Goal: Information Seeking & Learning: Learn about a topic

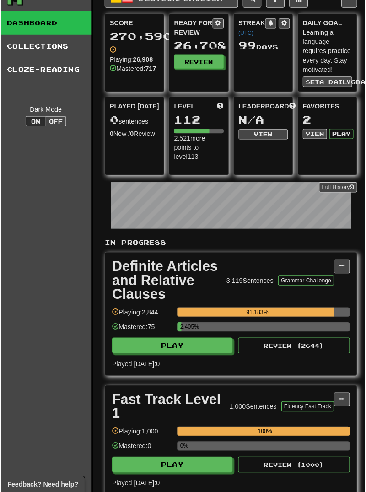
scroll to position [16, 1]
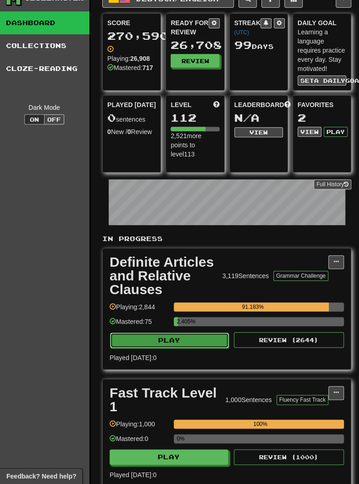
click at [134, 342] on button "Play" at bounding box center [169, 341] width 119 height 16
select select "********"
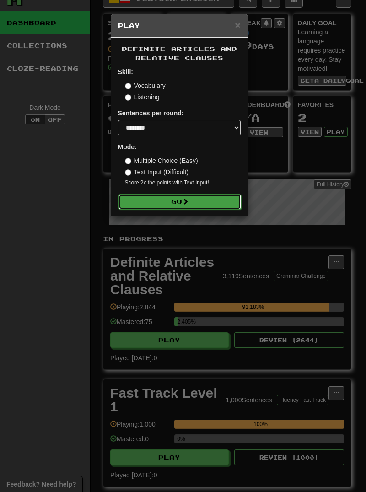
click at [144, 204] on button "Go" at bounding box center [180, 202] width 123 height 16
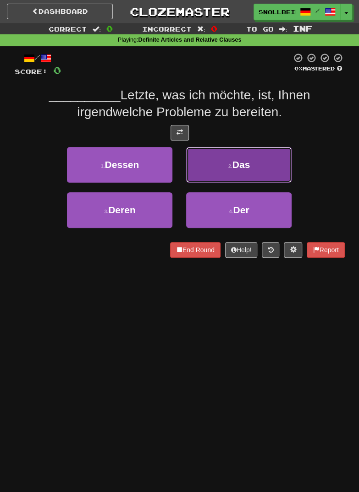
click at [221, 161] on button "2 . Das" at bounding box center [238, 165] width 105 height 36
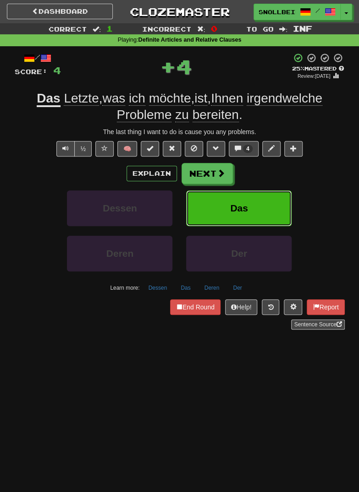
click at [217, 204] on button "Das" at bounding box center [238, 208] width 105 height 36
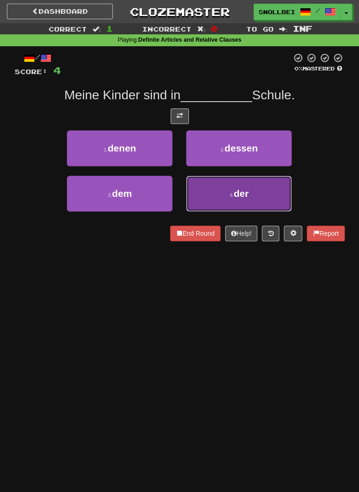
click at [226, 195] on button "4 . der" at bounding box center [238, 194] width 105 height 36
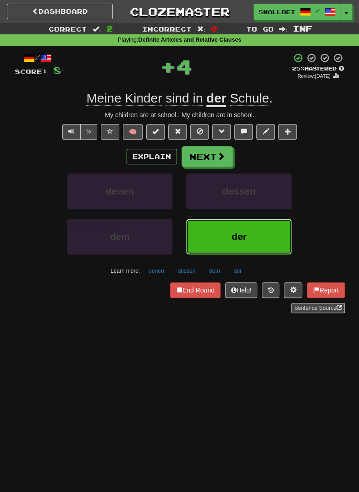
click at [220, 234] on button "der" at bounding box center [238, 237] width 105 height 36
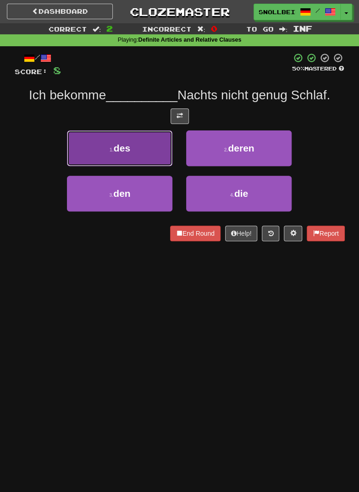
click at [105, 142] on button "1 . des" at bounding box center [119, 149] width 105 height 36
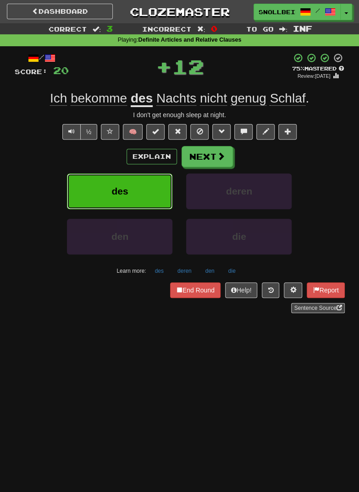
click at [110, 182] on button "des" at bounding box center [119, 192] width 105 height 36
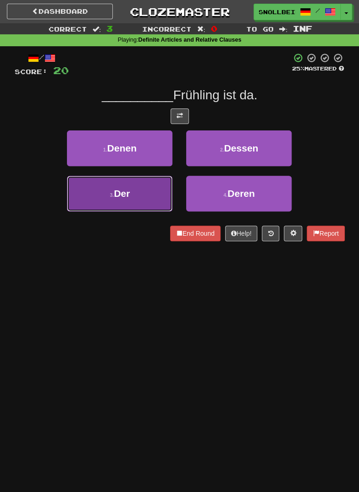
click at [113, 186] on button "3 . Der" at bounding box center [119, 194] width 105 height 36
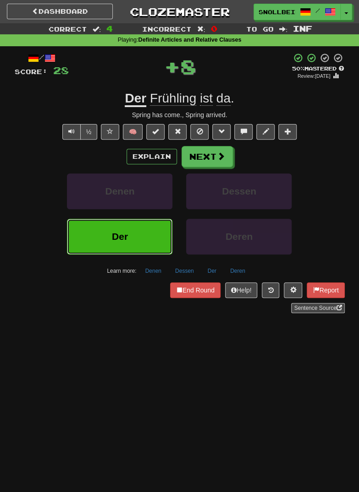
click at [120, 233] on span "Der" at bounding box center [120, 236] width 16 height 11
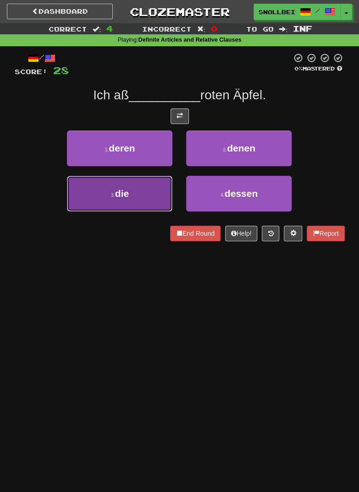
click at [118, 185] on button "3 . die" at bounding box center [119, 194] width 105 height 36
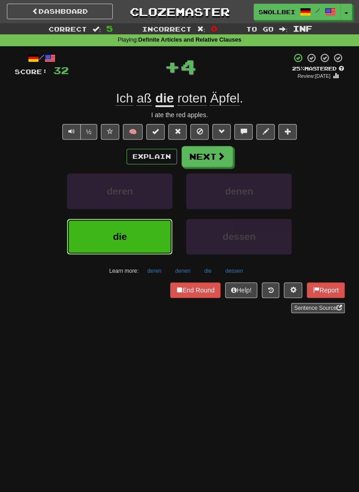
click at [123, 228] on button "die" at bounding box center [119, 237] width 105 height 36
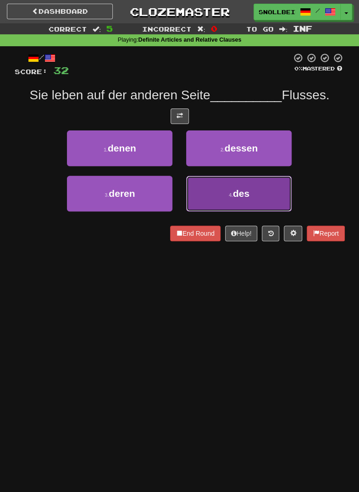
click at [218, 191] on button "4 . des" at bounding box center [238, 194] width 105 height 36
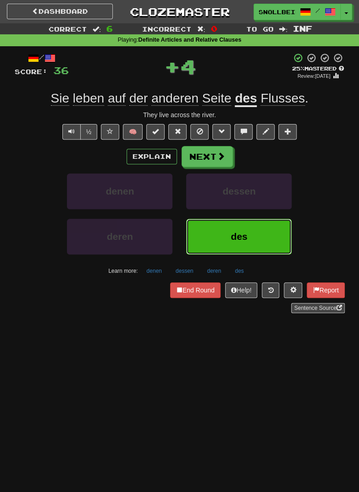
click at [220, 228] on button "des" at bounding box center [238, 237] width 105 height 36
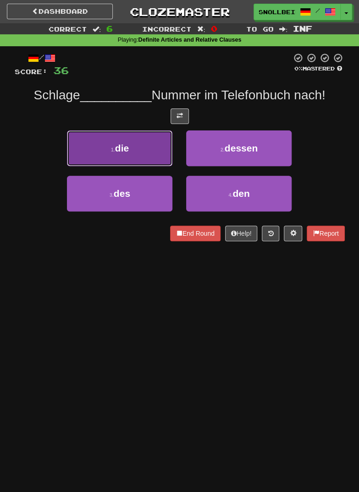
click at [117, 138] on button "1 . die" at bounding box center [119, 149] width 105 height 36
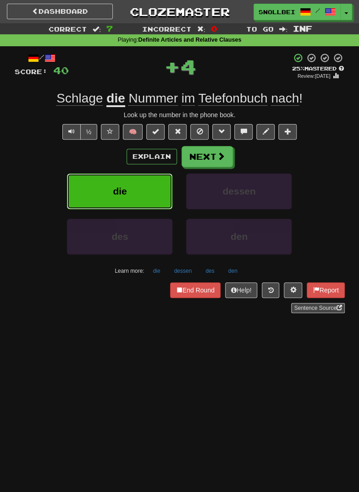
click at [128, 186] on button "die" at bounding box center [119, 192] width 105 height 36
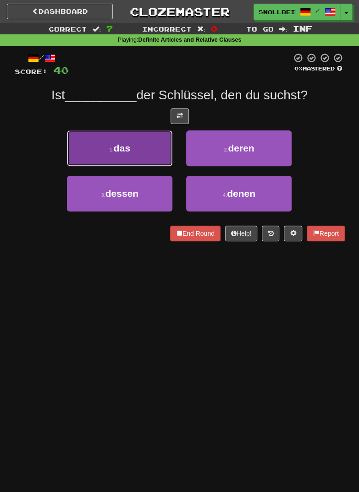
click at [118, 148] on span "das" at bounding box center [122, 148] width 16 height 11
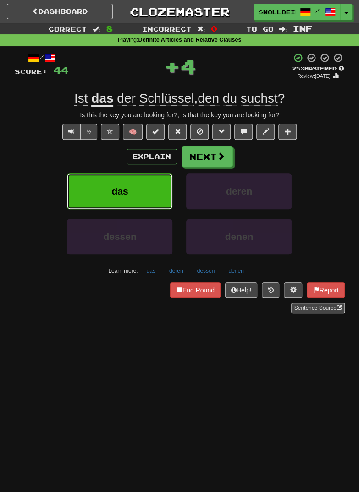
click at [128, 186] on span "das" at bounding box center [119, 191] width 16 height 11
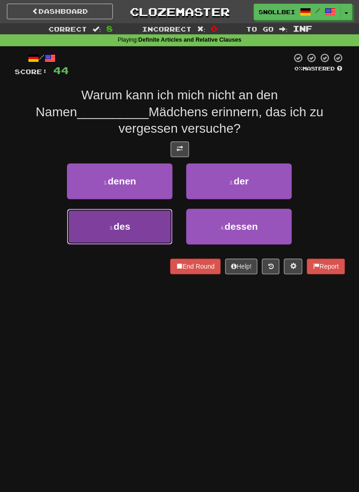
click at [118, 221] on span "des" at bounding box center [122, 226] width 16 height 11
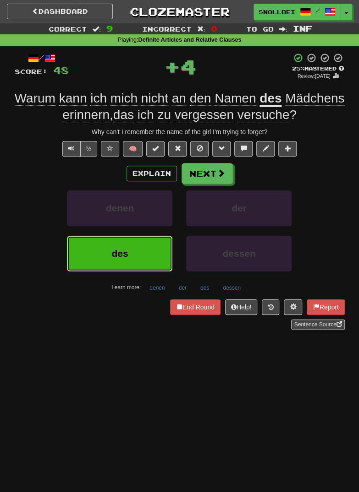
click at [114, 243] on button "des" at bounding box center [119, 254] width 105 height 36
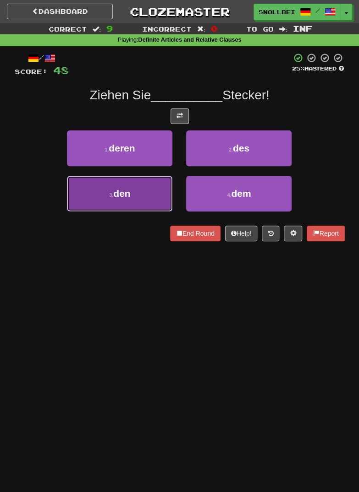
click at [115, 191] on span "den" at bounding box center [121, 193] width 17 height 11
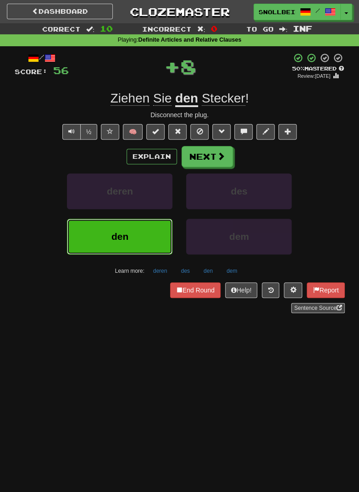
click at [114, 233] on span "den" at bounding box center [119, 236] width 17 height 11
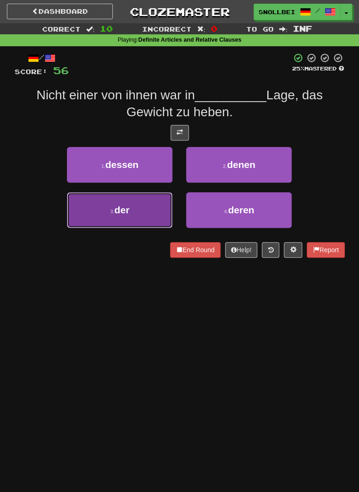
click at [114, 201] on button "3 . der" at bounding box center [119, 210] width 105 height 36
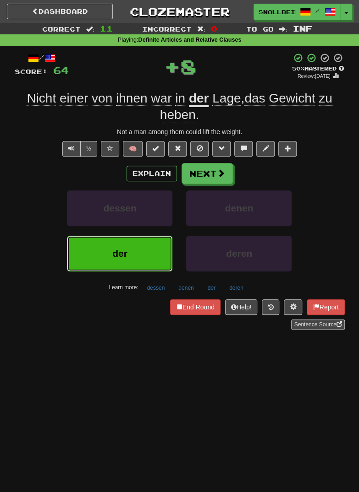
click at [122, 244] on button "der" at bounding box center [119, 254] width 105 height 36
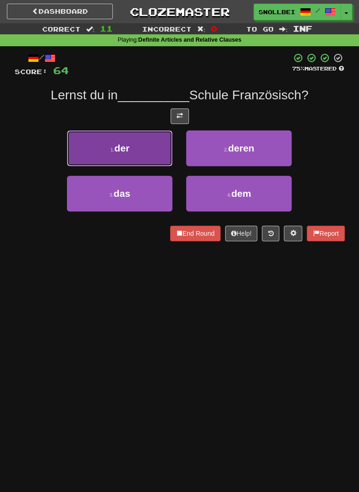
click at [115, 147] on button "1 . der" at bounding box center [119, 149] width 105 height 36
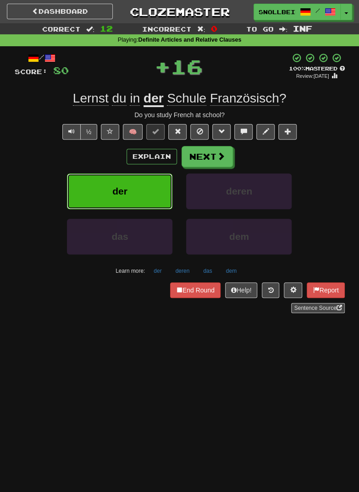
click at [116, 193] on span "der" at bounding box center [119, 191] width 15 height 11
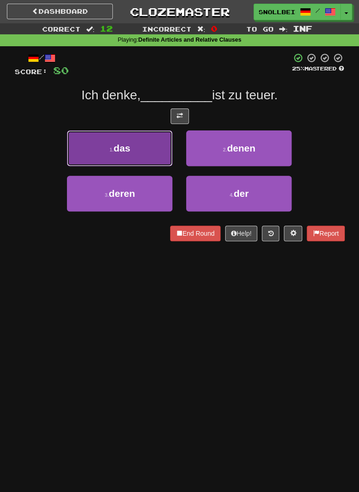
click at [106, 145] on button "1 . das" at bounding box center [119, 149] width 105 height 36
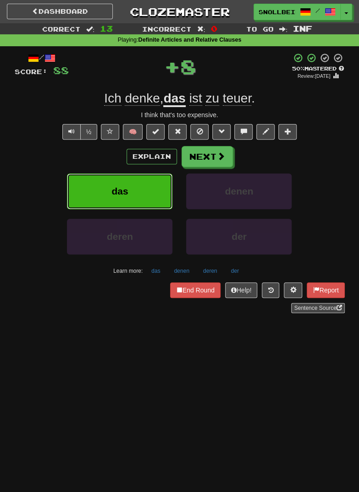
click at [122, 182] on button "das" at bounding box center [119, 192] width 105 height 36
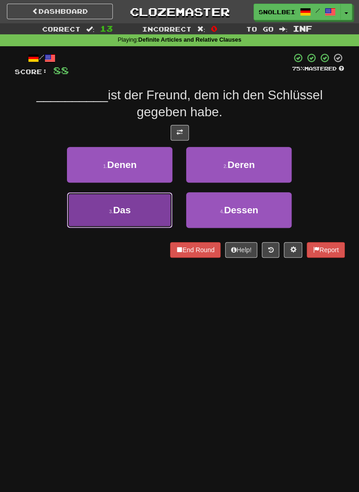
click at [128, 204] on button "3 . Das" at bounding box center [119, 210] width 105 height 36
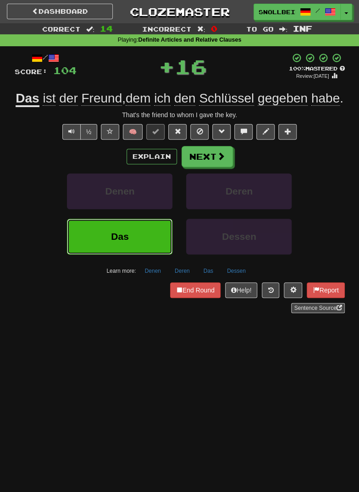
click at [129, 240] on button "Das" at bounding box center [119, 237] width 105 height 36
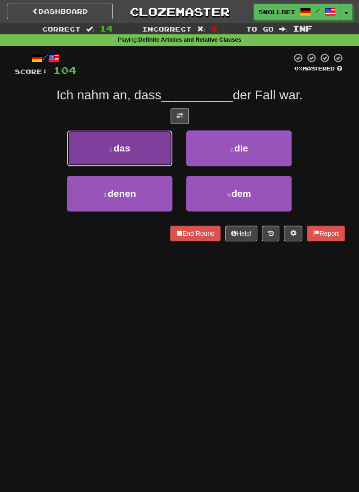
click at [119, 140] on button "1 . das" at bounding box center [119, 149] width 105 height 36
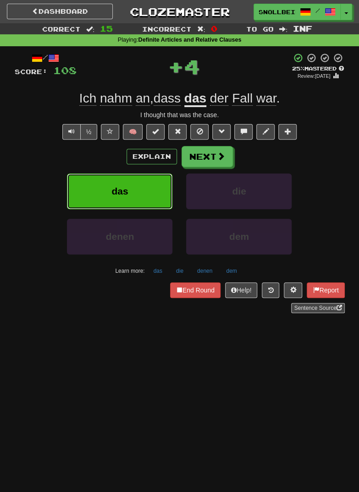
click at [134, 184] on button "das" at bounding box center [119, 192] width 105 height 36
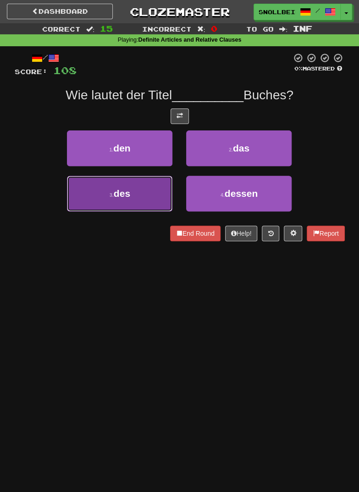
click at [116, 194] on span "des" at bounding box center [122, 193] width 16 height 11
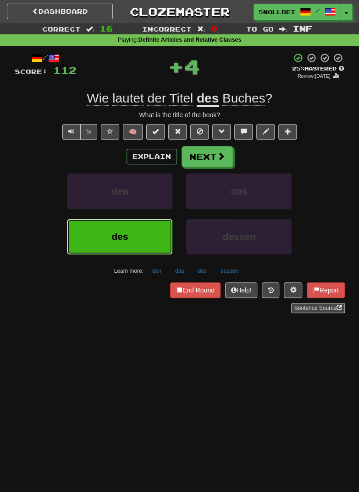
click at [112, 229] on button "des" at bounding box center [119, 237] width 105 height 36
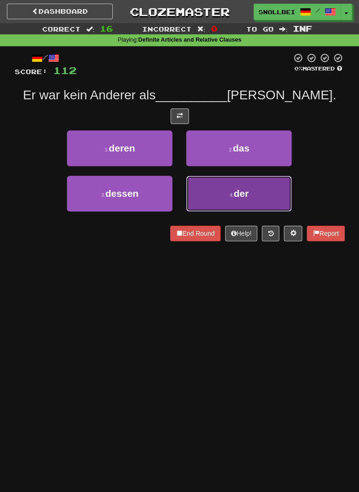
click at [219, 200] on button "4 . der" at bounding box center [238, 194] width 105 height 36
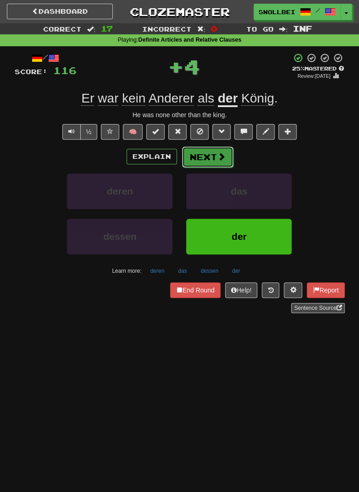
click at [201, 159] on button "Next" at bounding box center [207, 157] width 51 height 21
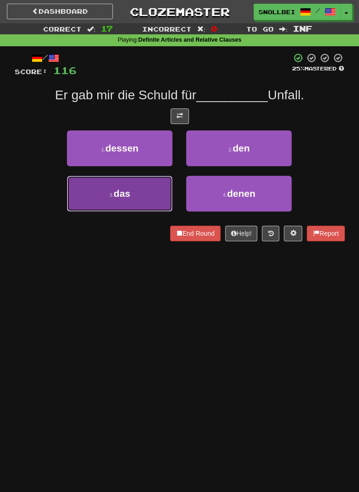
click at [115, 182] on button "3 . das" at bounding box center [119, 194] width 105 height 36
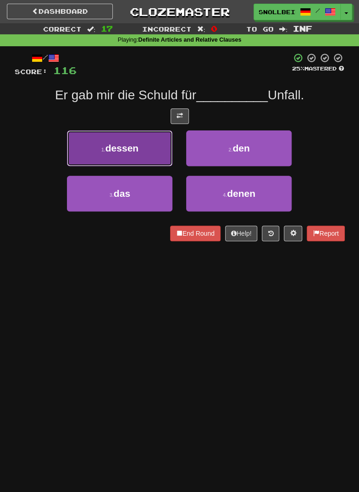
click at [110, 166] on button "1 . dessen" at bounding box center [119, 149] width 105 height 36
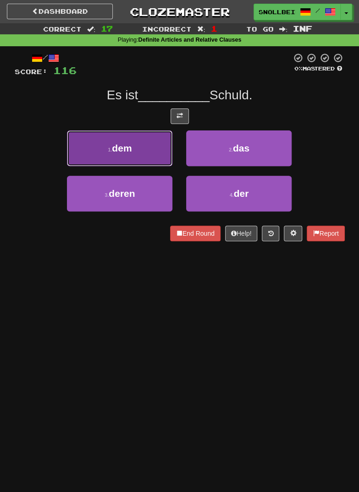
click at [109, 142] on button "1 . dem" at bounding box center [119, 149] width 105 height 36
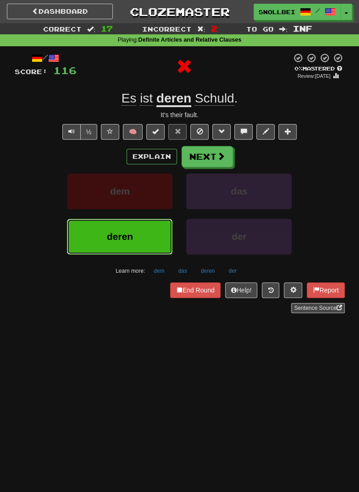
click at [132, 231] on span "deren" at bounding box center [120, 236] width 26 height 11
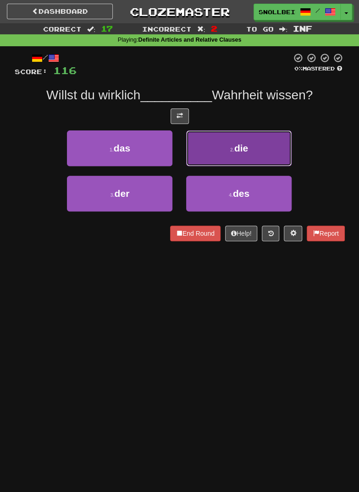
click at [227, 147] on button "2 . die" at bounding box center [238, 149] width 105 height 36
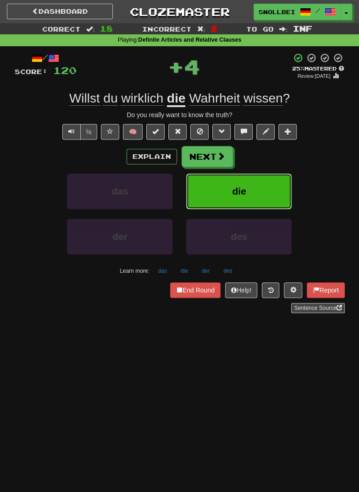
click at [220, 185] on button "die" at bounding box center [238, 192] width 105 height 36
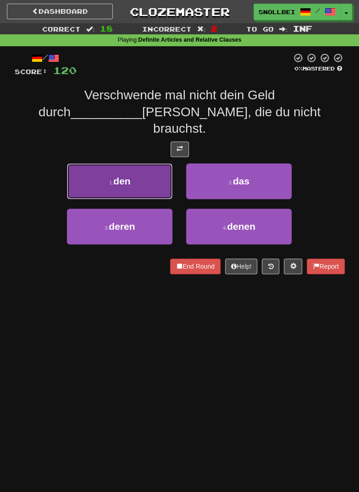
click at [119, 176] on span "den" at bounding box center [121, 181] width 17 height 11
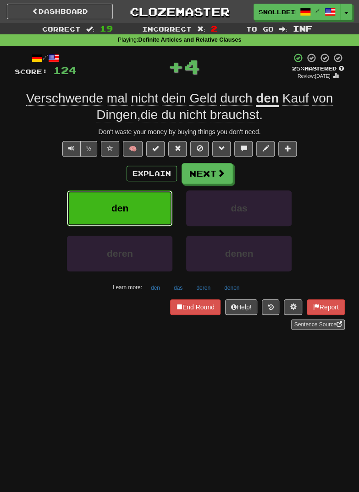
click at [115, 208] on span "den" at bounding box center [119, 208] width 17 height 11
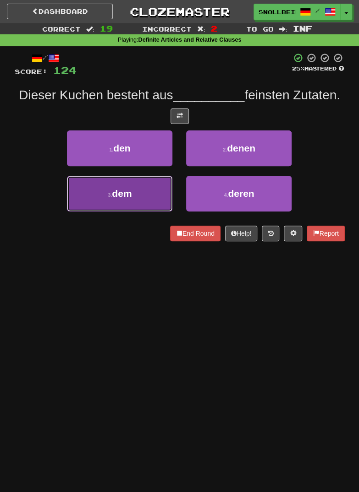
click at [117, 190] on span "dem" at bounding box center [122, 193] width 20 height 11
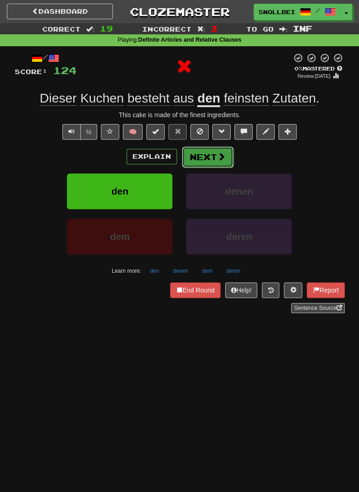
click at [207, 152] on button "Next" at bounding box center [207, 157] width 51 height 21
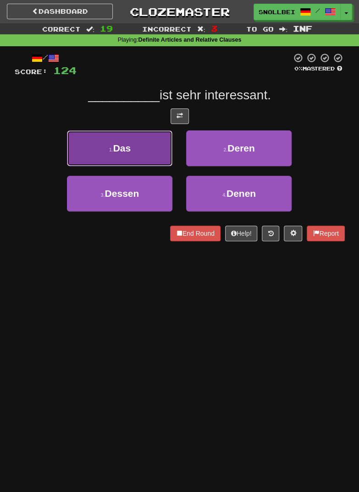
click at [115, 148] on span "Das" at bounding box center [122, 148] width 18 height 11
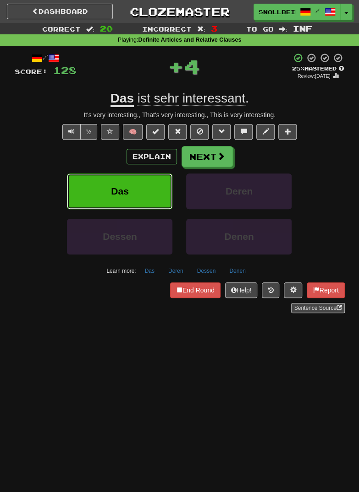
click at [120, 182] on button "Das" at bounding box center [119, 192] width 105 height 36
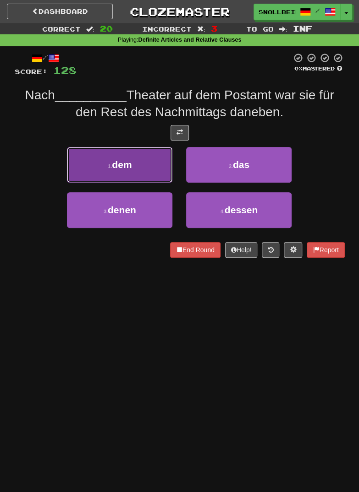
click at [112, 161] on button "1 . dem" at bounding box center [119, 165] width 105 height 36
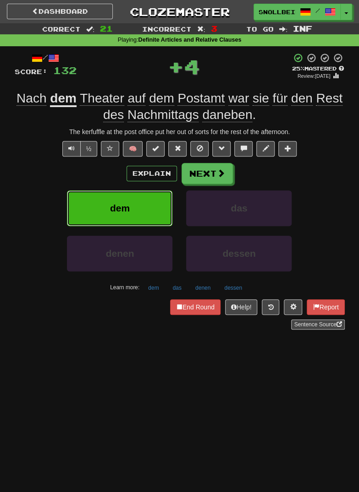
click at [112, 201] on button "dem" at bounding box center [119, 208] width 105 height 36
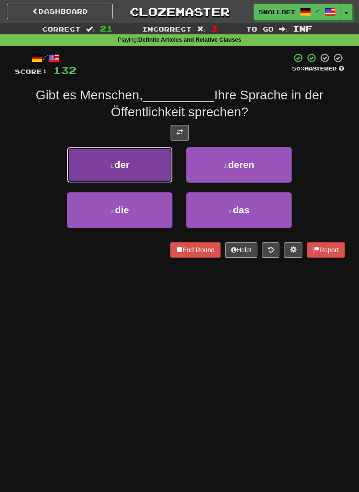
click at [119, 167] on span "der" at bounding box center [121, 164] width 15 height 11
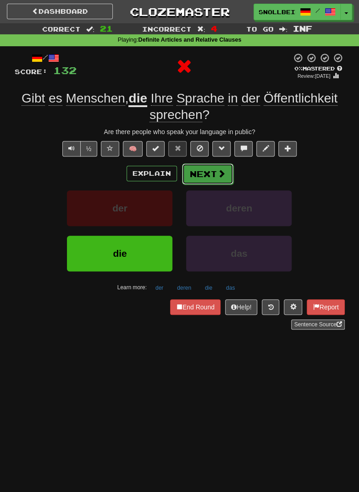
click at [205, 174] on button "Next" at bounding box center [207, 173] width 51 height 21
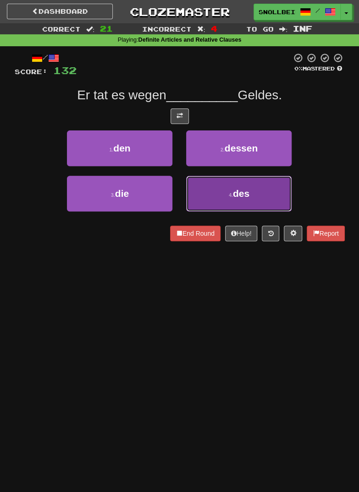
click at [220, 195] on button "4 . des" at bounding box center [238, 194] width 105 height 36
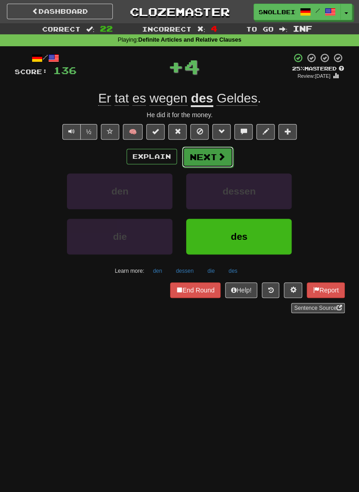
click at [204, 163] on button "Next" at bounding box center [207, 157] width 51 height 21
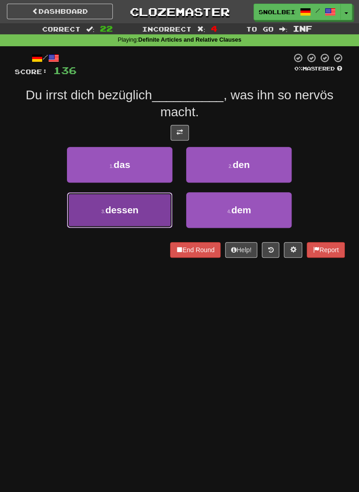
click at [130, 207] on span "dessen" at bounding box center [121, 210] width 33 height 11
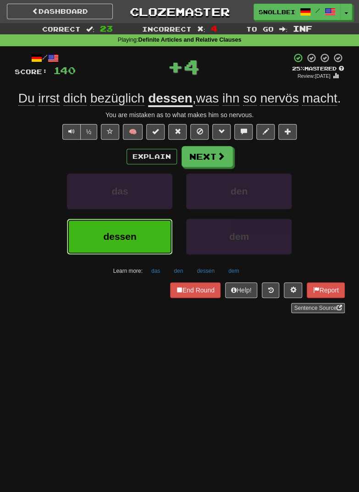
click at [129, 230] on button "dessen" at bounding box center [119, 237] width 105 height 36
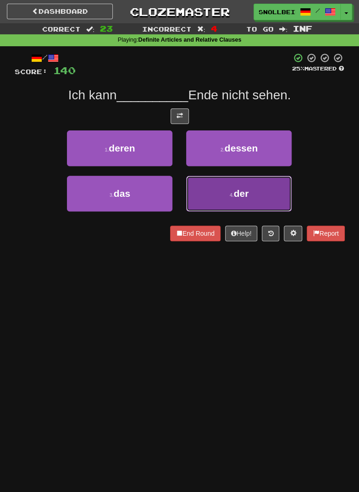
click at [211, 192] on button "4 . der" at bounding box center [238, 194] width 105 height 36
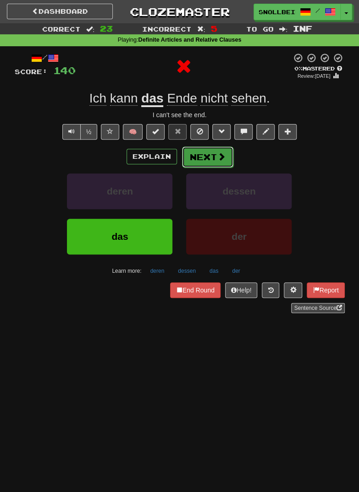
click at [202, 161] on button "Next" at bounding box center [207, 157] width 51 height 21
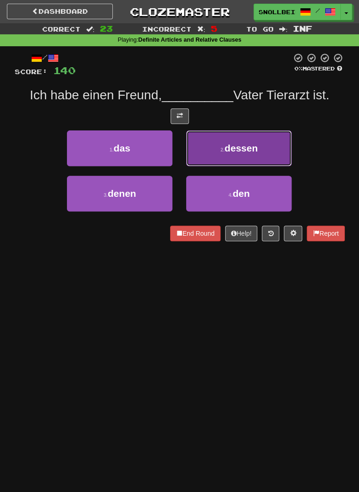
click at [214, 150] on button "2 . dessen" at bounding box center [238, 149] width 105 height 36
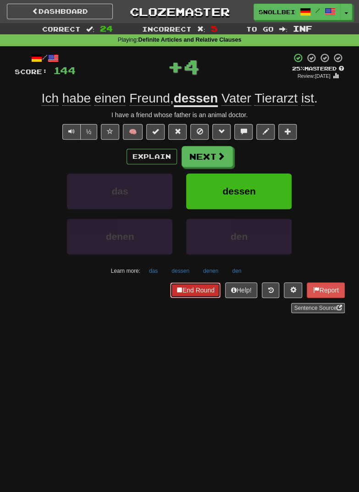
click at [189, 289] on button "End Round" at bounding box center [195, 291] width 50 height 16
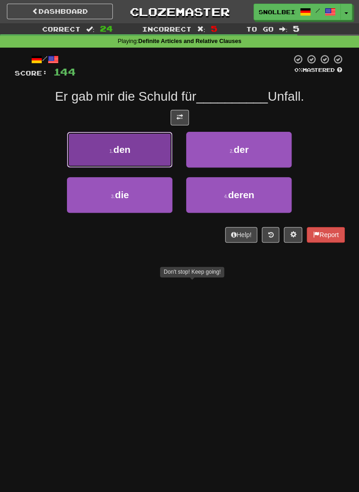
click at [105, 148] on button "1 . den" at bounding box center [119, 150] width 105 height 36
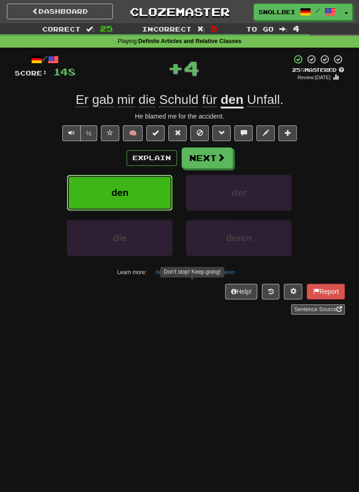
click at [114, 191] on span "den" at bounding box center [119, 192] width 17 height 11
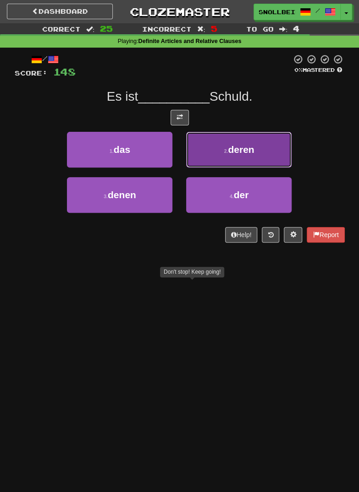
click at [231, 132] on button "2 . deren" at bounding box center [238, 150] width 105 height 36
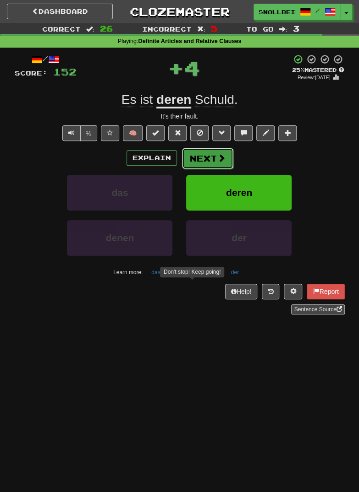
click at [217, 163] on button "Next" at bounding box center [207, 158] width 51 height 21
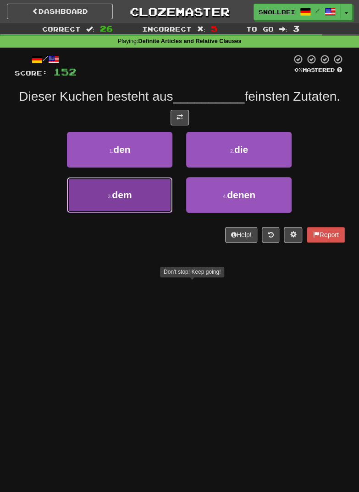
click at [107, 193] on button "3 . dem" at bounding box center [119, 195] width 105 height 36
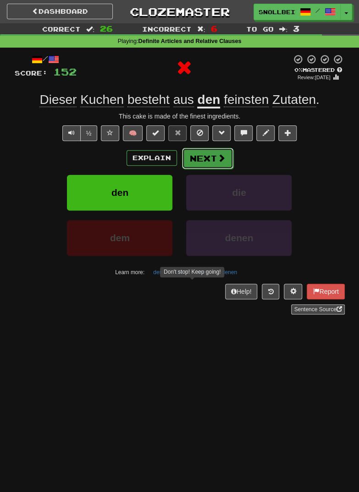
click at [204, 160] on button "Next" at bounding box center [207, 158] width 51 height 21
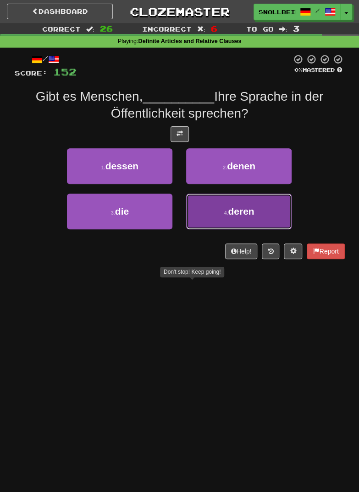
click at [220, 213] on button "4 . deren" at bounding box center [238, 212] width 105 height 36
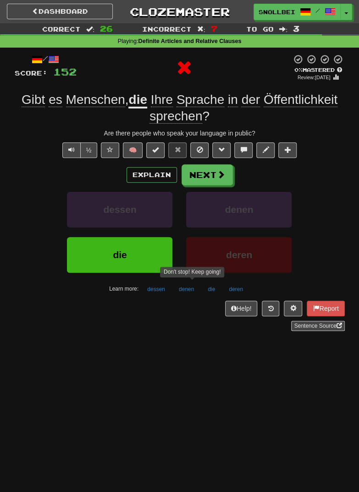
click at [204, 186] on div "Explain Next dessen denen die deren Learn more: dessen denen die deren" at bounding box center [180, 230] width 330 height 132
click at [198, 172] on button "Next" at bounding box center [207, 175] width 51 height 21
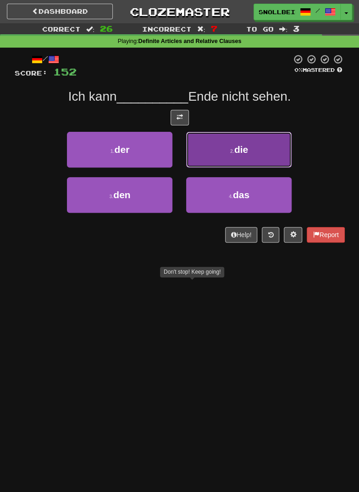
click at [212, 150] on button "2 . die" at bounding box center [238, 150] width 105 height 36
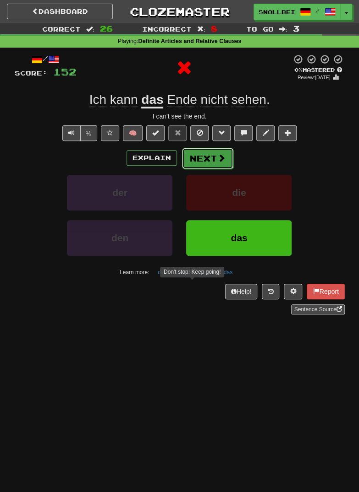
click at [200, 160] on button "Next" at bounding box center [207, 158] width 51 height 21
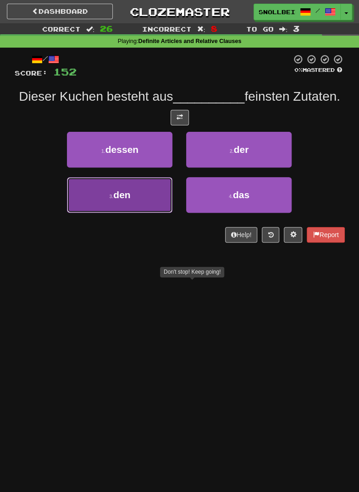
click at [125, 187] on button "3 . den" at bounding box center [119, 195] width 105 height 36
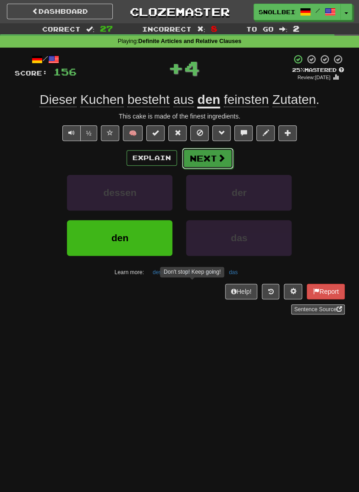
click at [202, 163] on button "Next" at bounding box center [207, 158] width 51 height 21
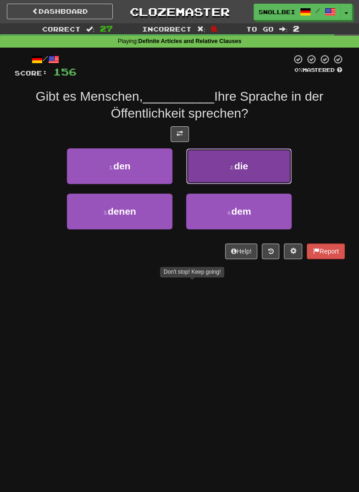
click at [214, 167] on button "2 . die" at bounding box center [238, 166] width 105 height 36
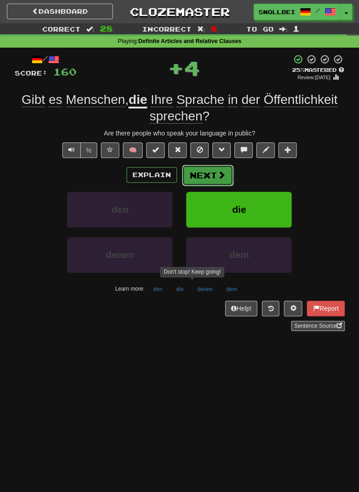
click at [196, 175] on button "Next" at bounding box center [207, 175] width 51 height 21
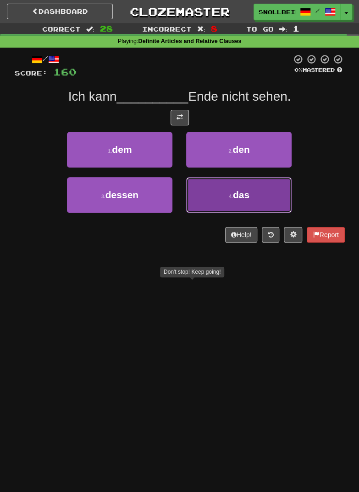
click at [225, 193] on button "4 . das" at bounding box center [238, 195] width 105 height 36
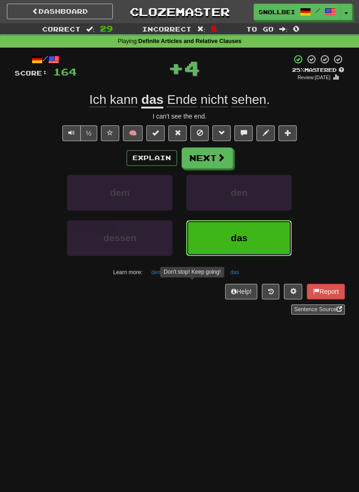
click at [224, 233] on button "das" at bounding box center [238, 238] width 105 height 36
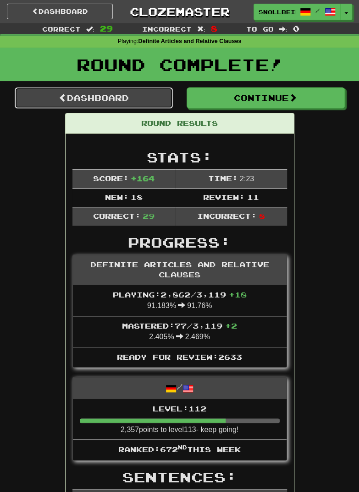
click at [89, 94] on link "Dashboard" at bounding box center [94, 97] width 158 height 21
